Goal: Task Accomplishment & Management: Manage account settings

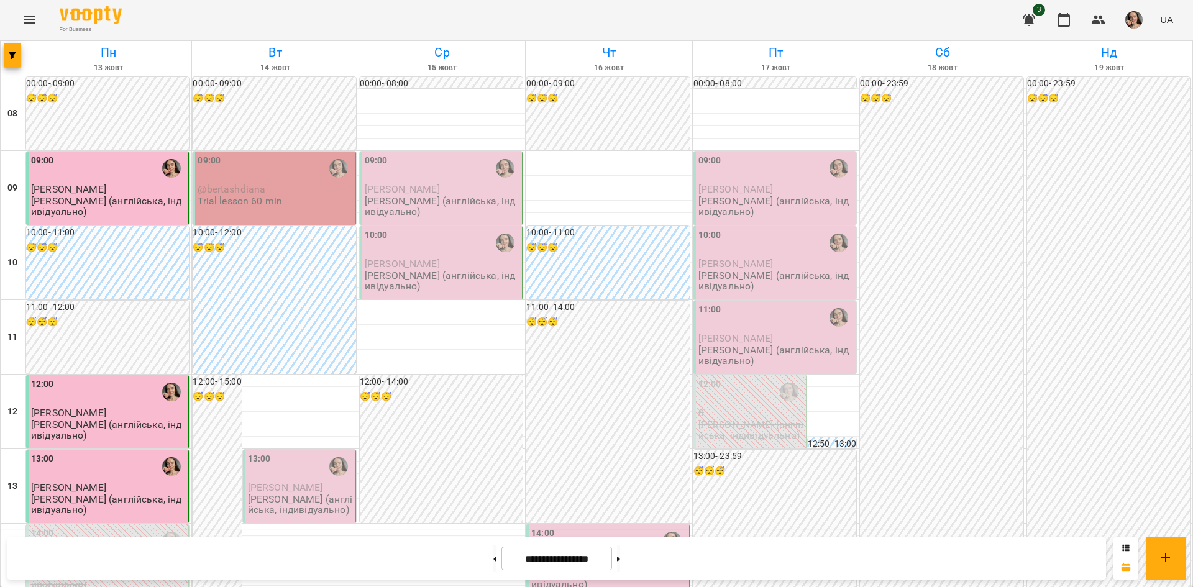
scroll to position [470, 0]
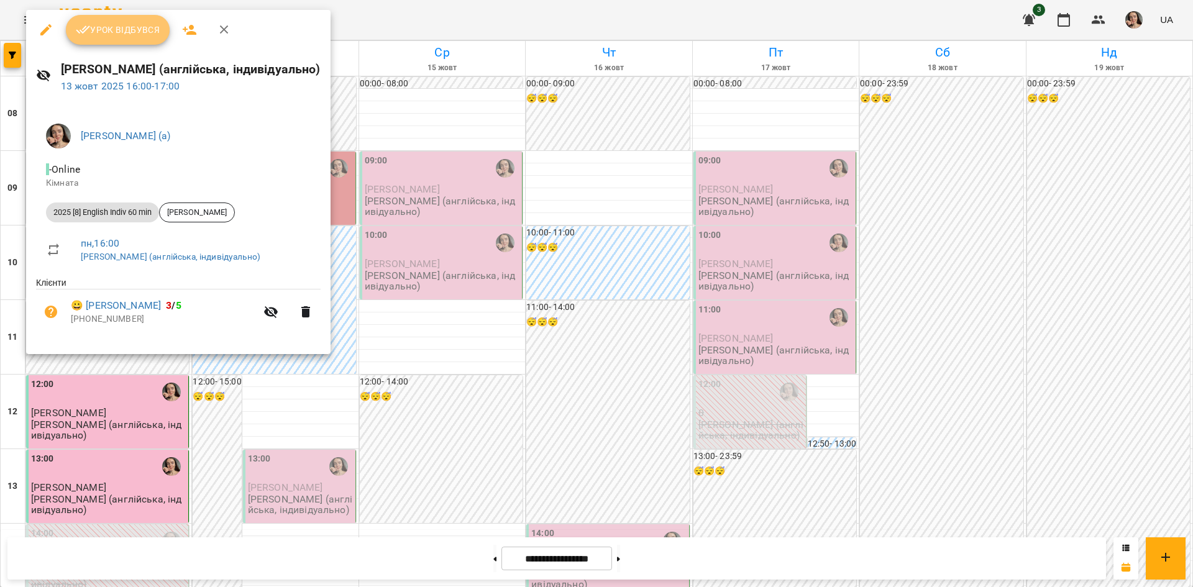
click at [127, 37] on span "Урок відбувся" at bounding box center [118, 29] width 85 height 15
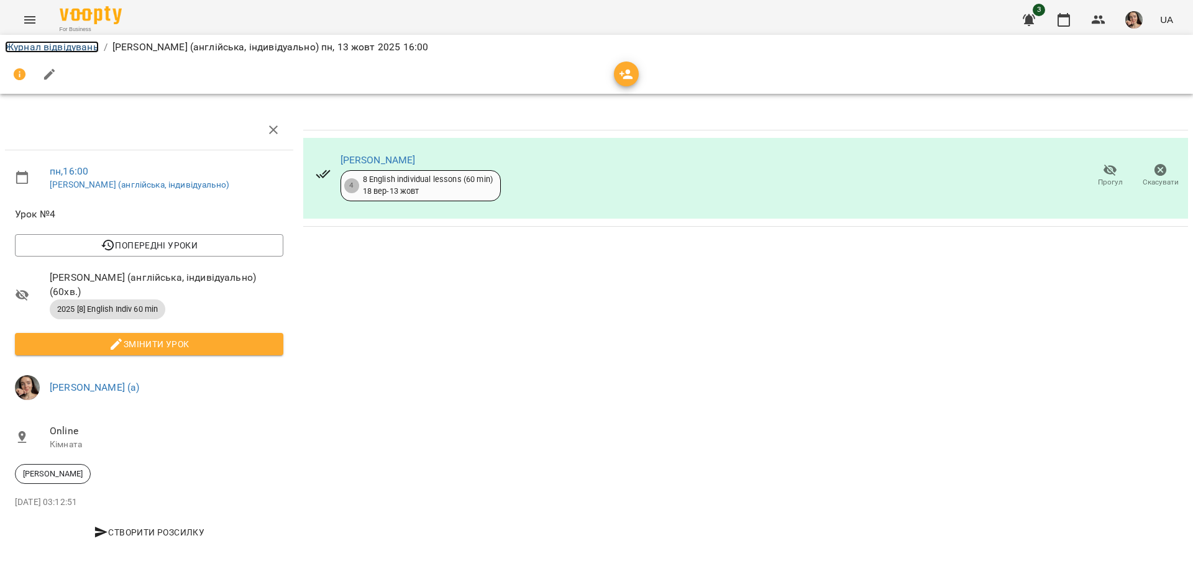
click at [59, 50] on link "Журнал відвідувань" at bounding box center [52, 47] width 94 height 12
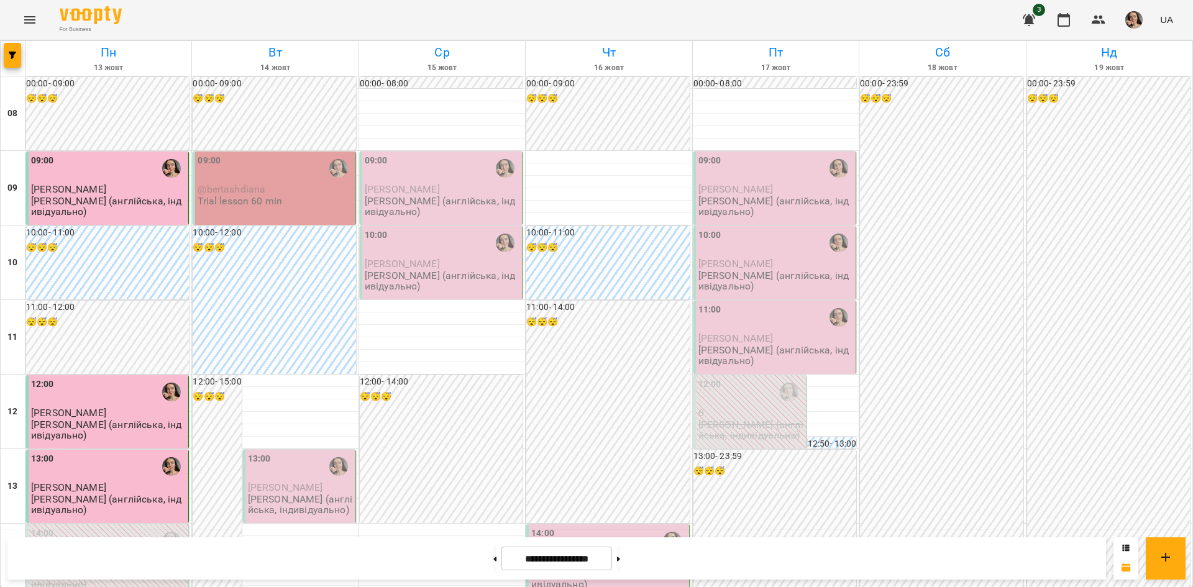
scroll to position [395, 0]
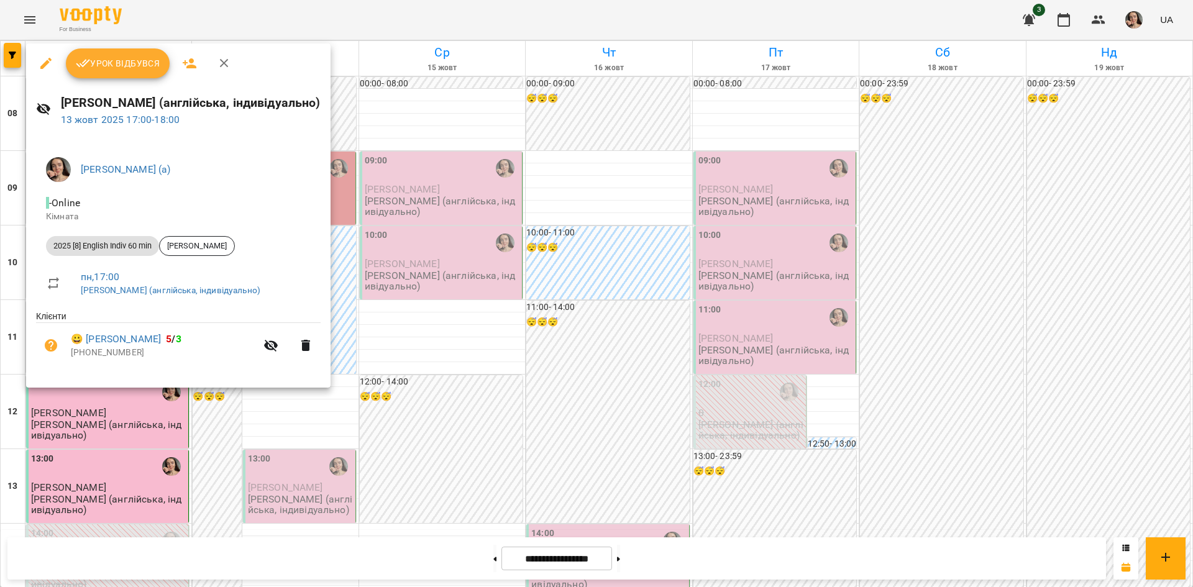
click at [142, 67] on span "Урок відбувся" at bounding box center [118, 63] width 85 height 15
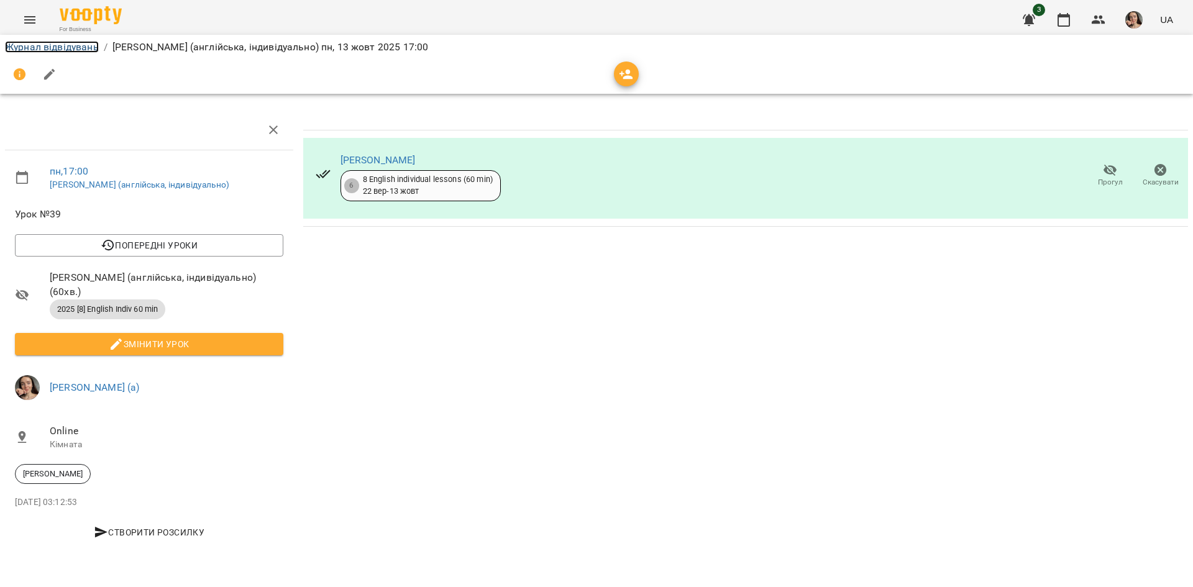
click at [71, 48] on link "Журнал відвідувань" at bounding box center [52, 47] width 94 height 12
